Goal: Information Seeking & Learning: Learn about a topic

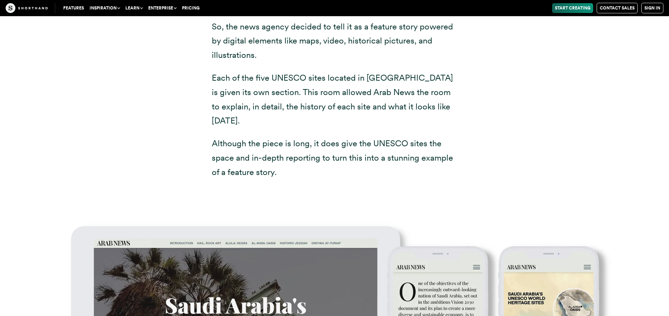
scroll to position [2916, 0]
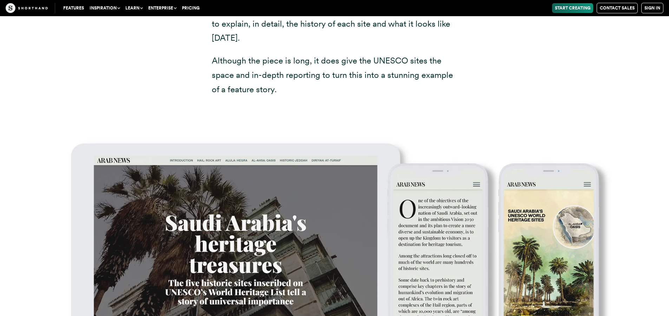
drag, startPoint x: 356, startPoint y: 238, endPoint x: 383, endPoint y: 269, distance: 41.3
drag, startPoint x: 383, startPoint y: 269, endPoint x: 481, endPoint y: 127, distance: 172.5
click at [481, 127] on div at bounding box center [334, 275] width 669 height 300
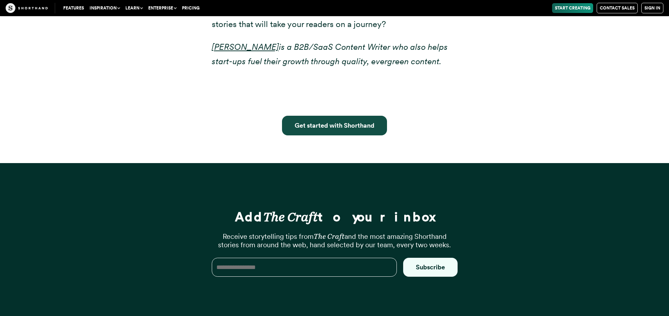
scroll to position [7530, 0]
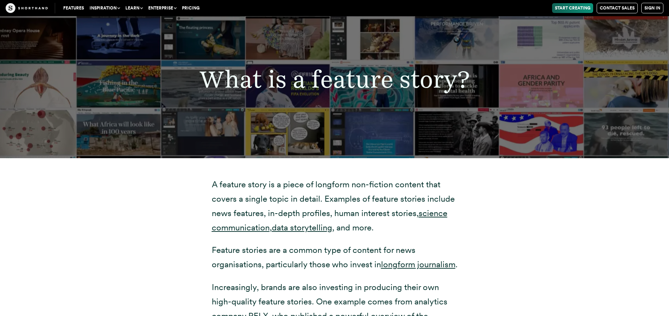
scroll to position [1299, 0]
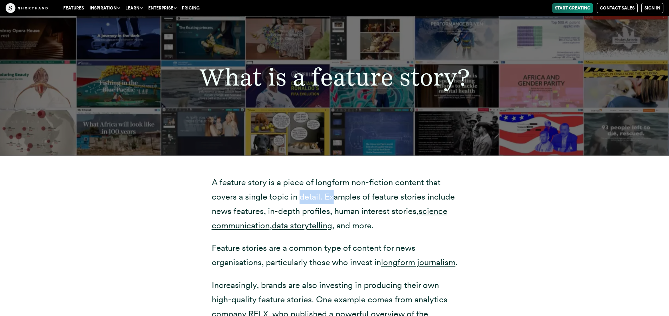
drag, startPoint x: 300, startPoint y: 194, endPoint x: 336, endPoint y: 194, distance: 36.2
click at [335, 193] on p "A feature story is a piece of longform non-fiction content that covers a single…" at bounding box center [335, 204] width 246 height 57
drag, startPoint x: 479, startPoint y: 213, endPoint x: 457, endPoint y: 207, distance: 22.5
drag, startPoint x: 270, startPoint y: 212, endPoint x: 325, endPoint y: 213, distance: 55.5
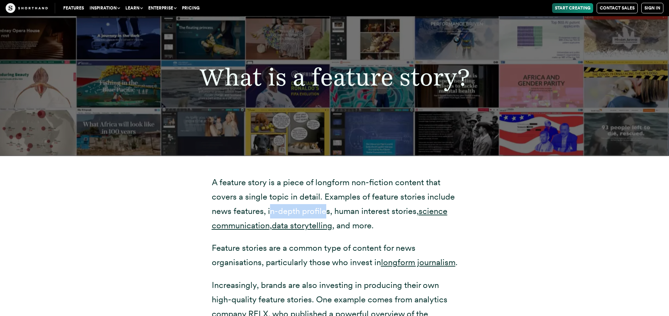
click at [325, 213] on p "A feature story is a piece of longform non-fiction content that covers a single…" at bounding box center [335, 204] width 246 height 57
drag, startPoint x: 362, startPoint y: 214, endPoint x: 344, endPoint y: 213, distance: 17.6
click at [344, 213] on p "A feature story is a piece of longform non-fiction content that covers a single…" at bounding box center [335, 204] width 246 height 57
click at [391, 220] on p "A feature story is a piece of longform non-fiction content that covers a single…" at bounding box center [335, 204] width 246 height 57
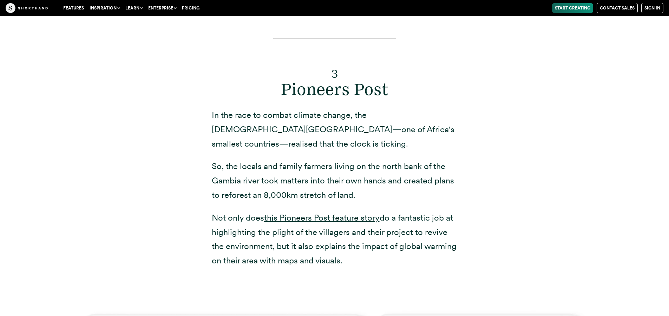
scroll to position [4037, 0]
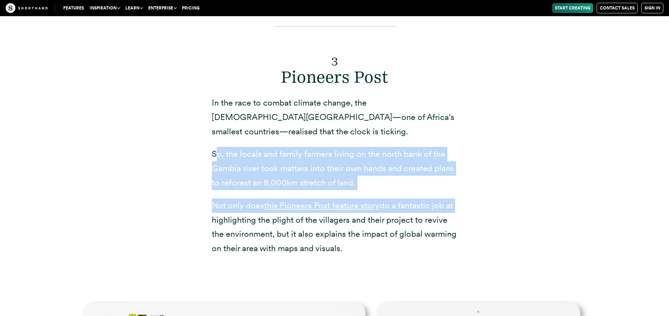
drag, startPoint x: 218, startPoint y: 156, endPoint x: 484, endPoint y: 202, distance: 270.7
click at [484, 202] on div "3 Pioneers Post In the race to combat climate change, the [DEMOGRAPHIC_DATA][GE…" at bounding box center [335, 143] width 548 height 280
click at [484, 203] on div "3 Pioneers Post In the race to combat climate change, the [DEMOGRAPHIC_DATA][GE…" at bounding box center [335, 143] width 548 height 280
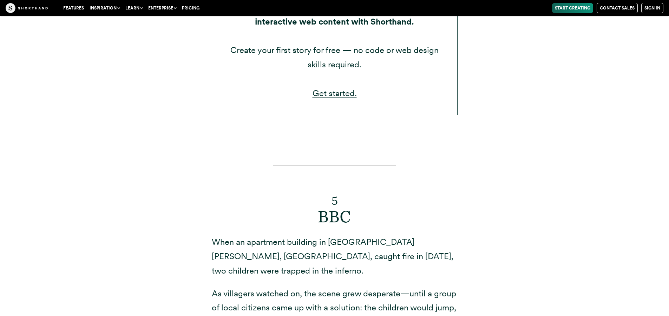
scroll to position [5441, 0]
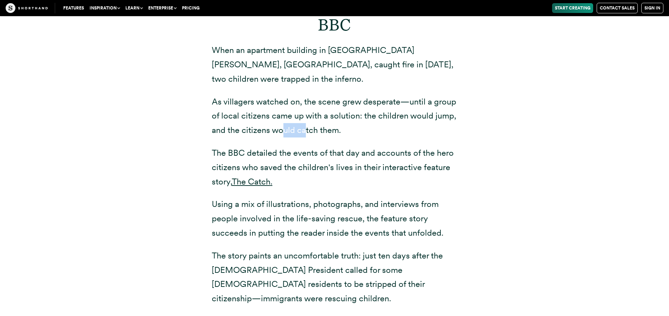
drag, startPoint x: 289, startPoint y: 118, endPoint x: 257, endPoint y: 108, distance: 33.9
click at [302, 112] on p "As villagers watched on, the scene grew desperate—until a group of local citize…" at bounding box center [335, 116] width 246 height 43
drag, startPoint x: 114, startPoint y: 91, endPoint x: 145, endPoint y: 92, distance: 30.2
click at [141, 92] on div "5 BBC When an apartment building in [GEOGRAPHIC_DATA][PERSON_NAME], [GEOGRAPHIC…" at bounding box center [335, 142] width 548 height 383
click at [341, 146] on p "The BBC detailed the events of that day and accounts of the hero citizens who s…" at bounding box center [335, 167] width 246 height 43
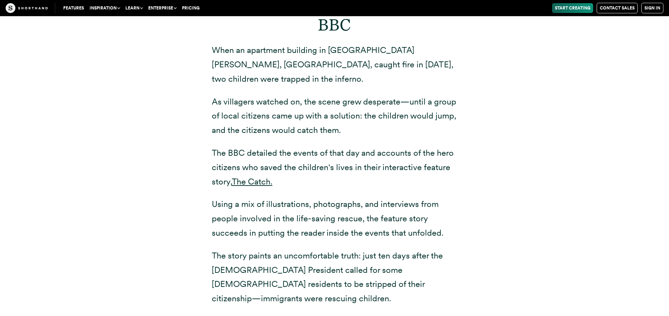
click at [347, 146] on p "The BBC detailed the events of that day and accounts of the hero citizens who s…" at bounding box center [335, 167] width 246 height 43
drag, startPoint x: 276, startPoint y: 136, endPoint x: 285, endPoint y: 134, distance: 8.9
click at [292, 146] on p "The BBC detailed the events of that day and accounts of the hero citizens who s…" at bounding box center [335, 167] width 246 height 43
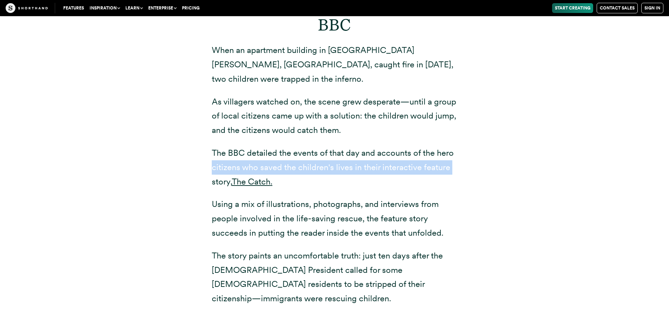
drag, startPoint x: 147, startPoint y: 159, endPoint x: 159, endPoint y: 163, distance: 12.1
click at [159, 163] on div "5 BBC When an apartment building in [GEOGRAPHIC_DATA][PERSON_NAME], [GEOGRAPHIC…" at bounding box center [335, 142] width 548 height 383
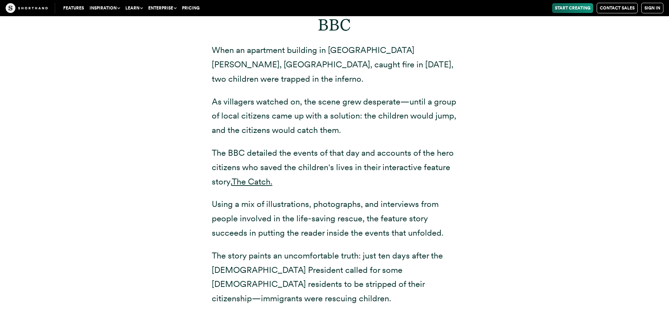
drag, startPoint x: 285, startPoint y: 113, endPoint x: 287, endPoint y: 118, distance: 5.3
click at [286, 115] on p "As villagers watched on, the scene grew desperate—until a group of local citize…" at bounding box center [335, 116] width 246 height 43
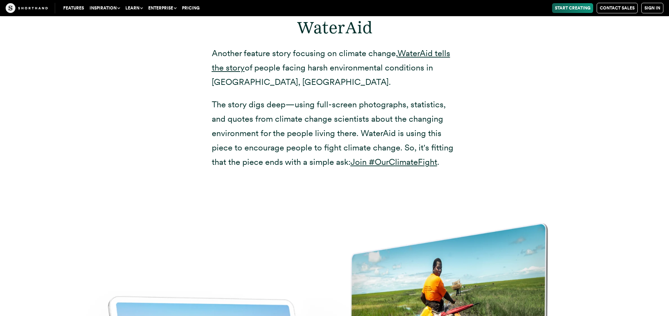
scroll to position [6108, 0]
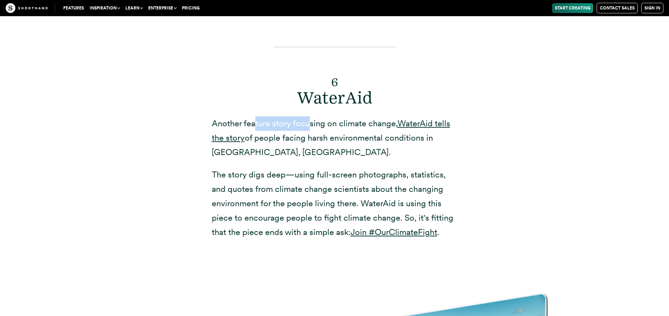
drag, startPoint x: 297, startPoint y: 73, endPoint x: 306, endPoint y: 93, distance: 22.2
click at [309, 91] on div "6 WaterAid Another feature story focusing on climate change, [PERSON_NAME] tell…" at bounding box center [335, 137] width 246 height 205
click at [136, 99] on div "6 WaterAid Another feature story focusing on climate change, [PERSON_NAME] tell…" at bounding box center [335, 145] width 548 height 243
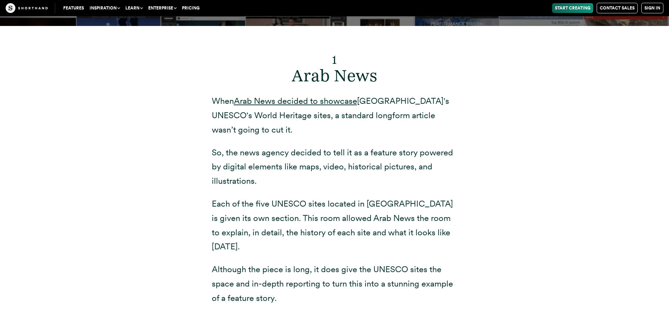
scroll to position [2598, 0]
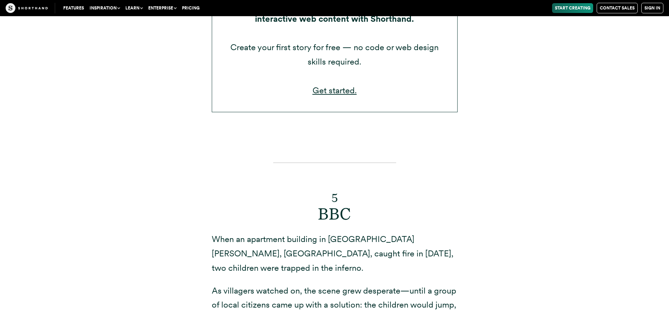
scroll to position [5214, 0]
